Goal: Information Seeking & Learning: Learn about a topic

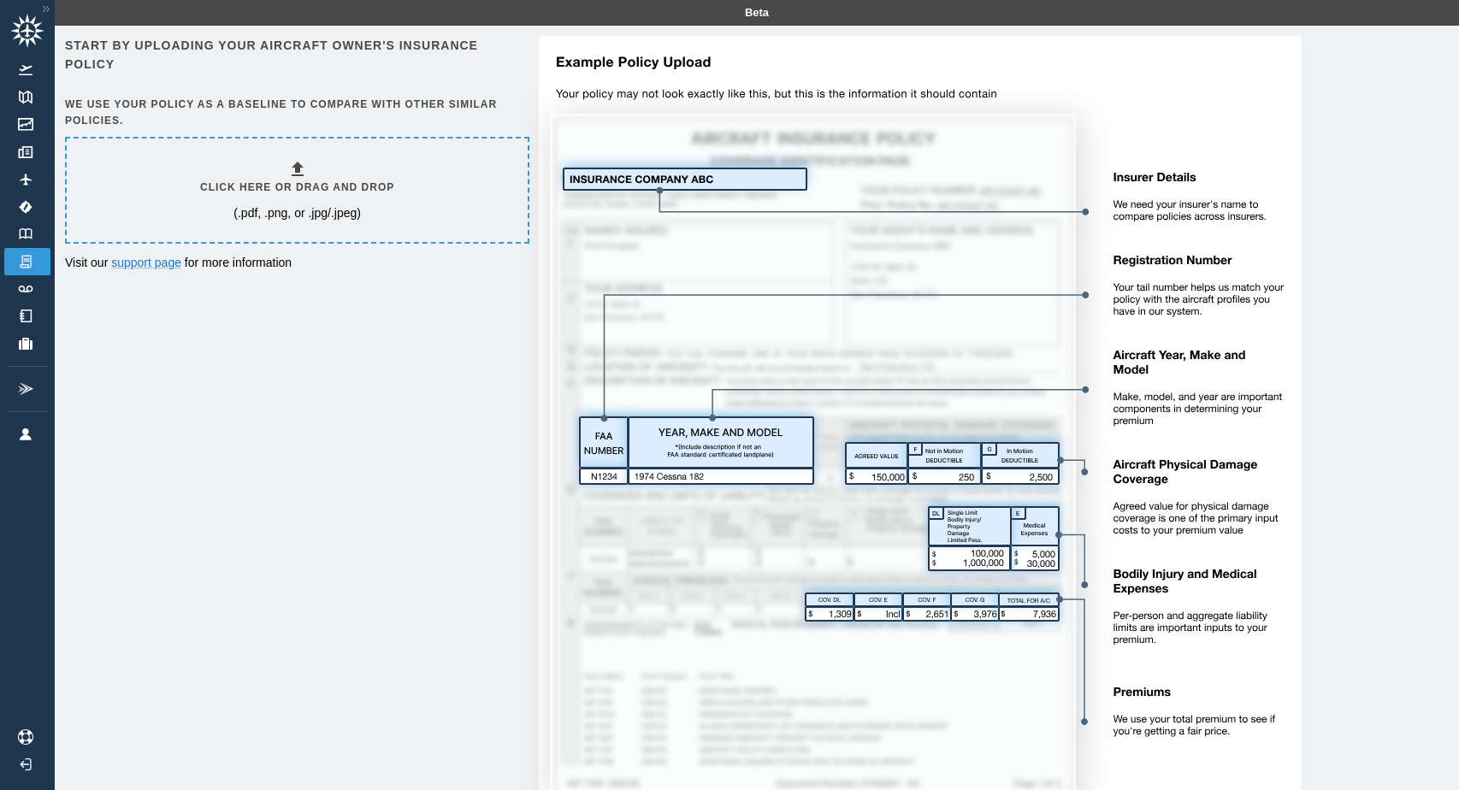
click at [50, 258] on link "Insurance" at bounding box center [27, 261] width 46 height 27
click at [27, 65] on img at bounding box center [25, 70] width 19 height 10
